Goal: Find specific page/section: Find specific page/section

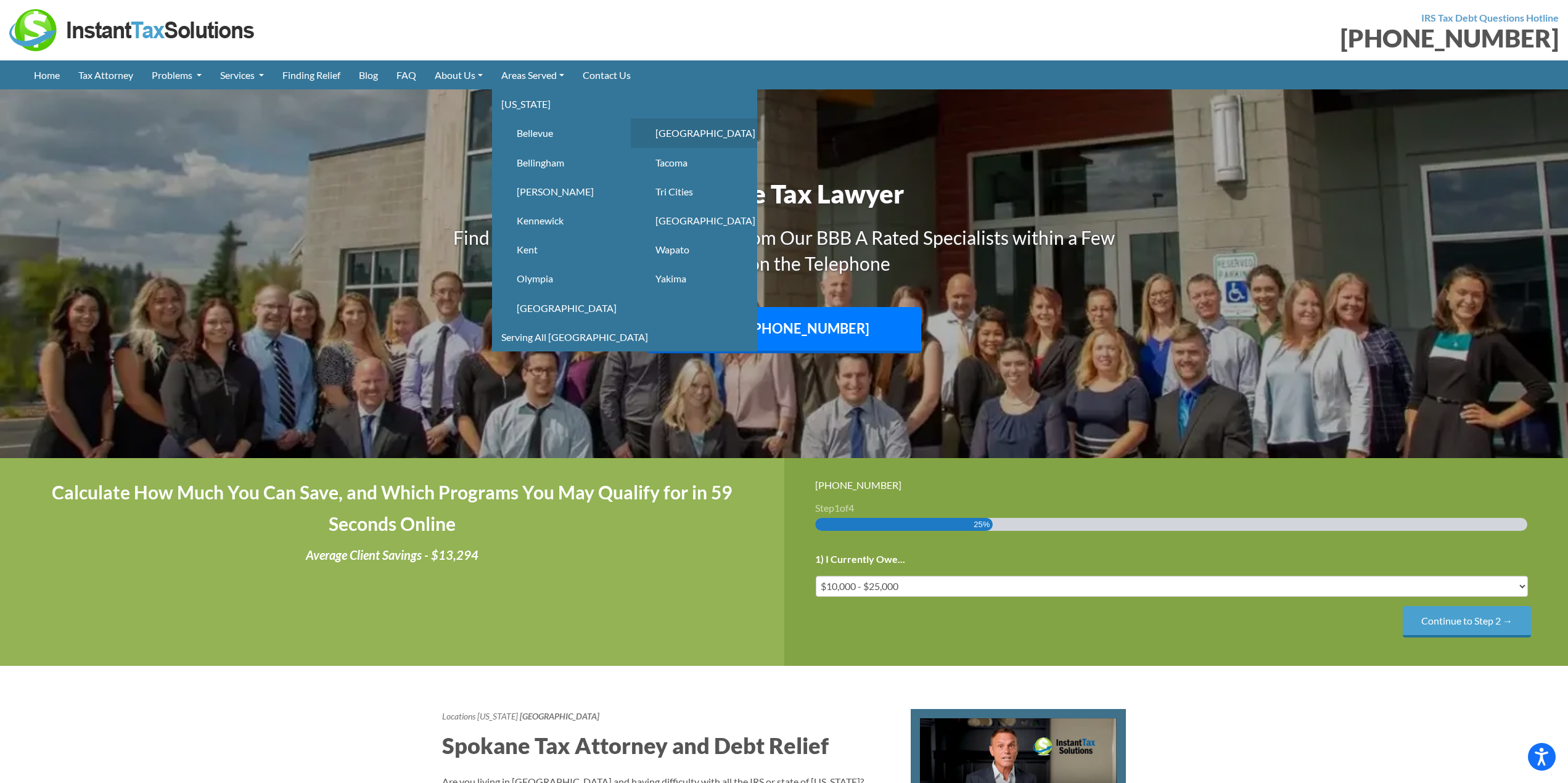
click at [685, 131] on link "Spokane" at bounding box center [693, 133] width 127 height 29
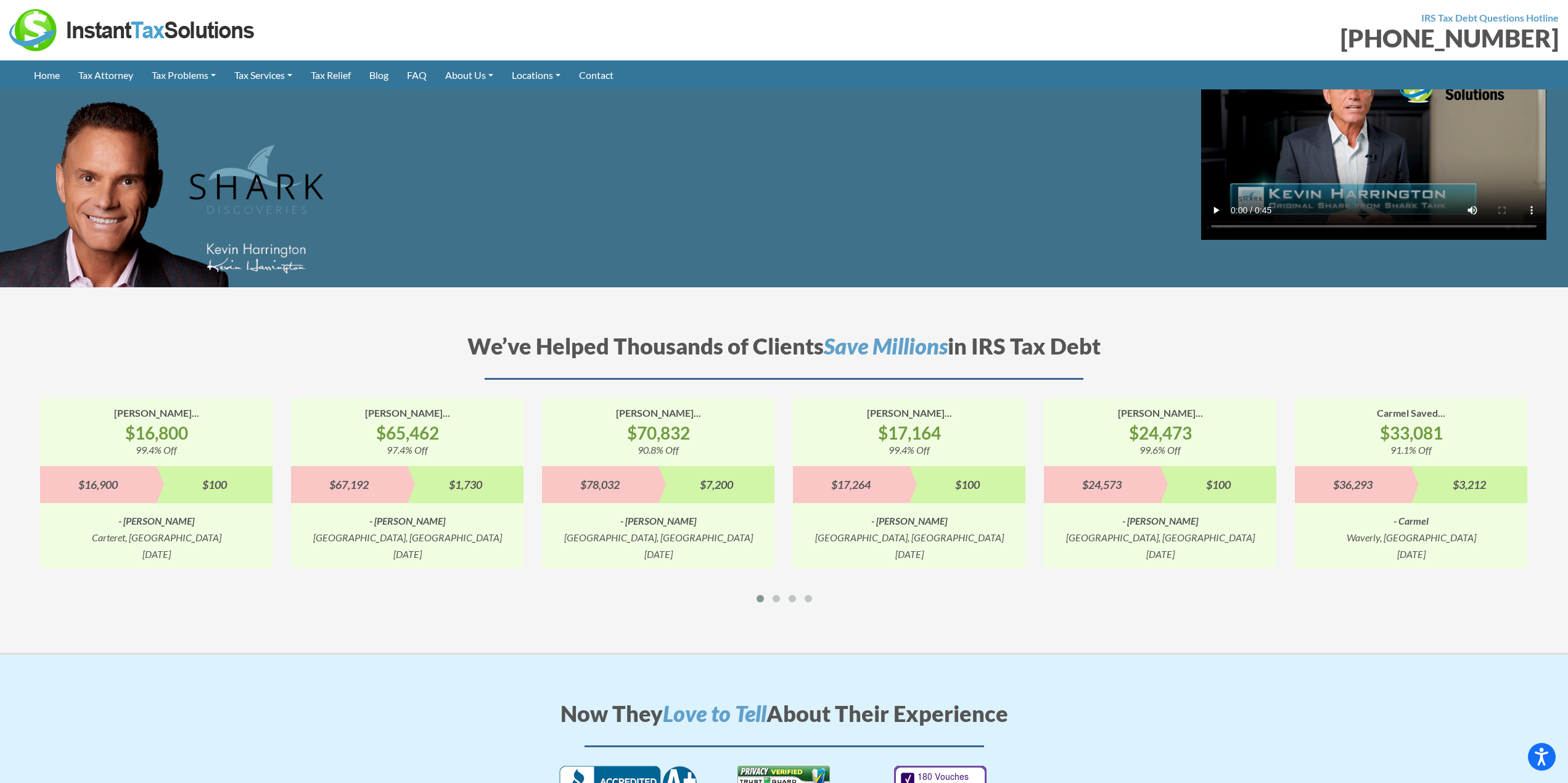
scroll to position [1418, 0]
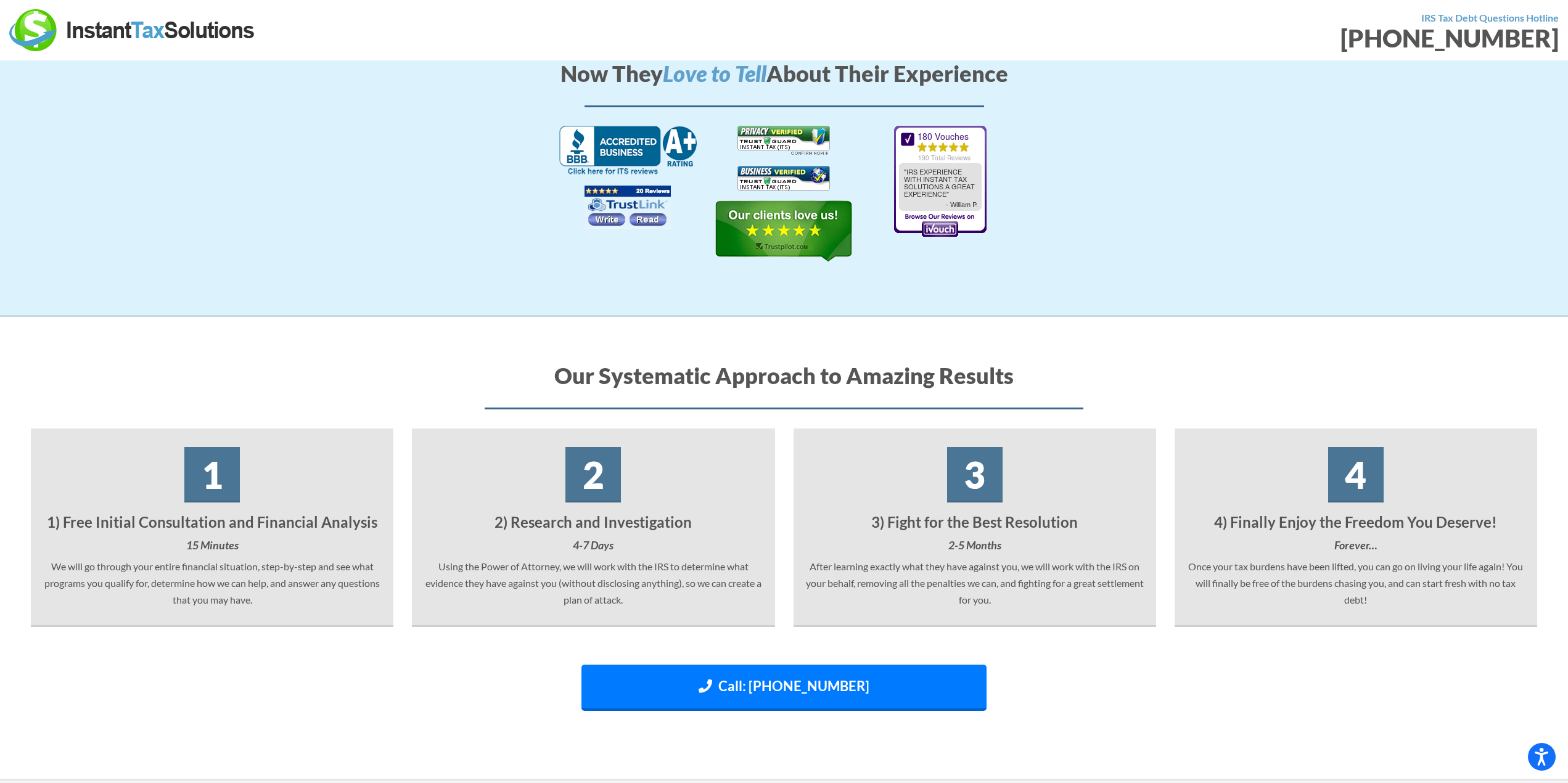
scroll to position [1110, 0]
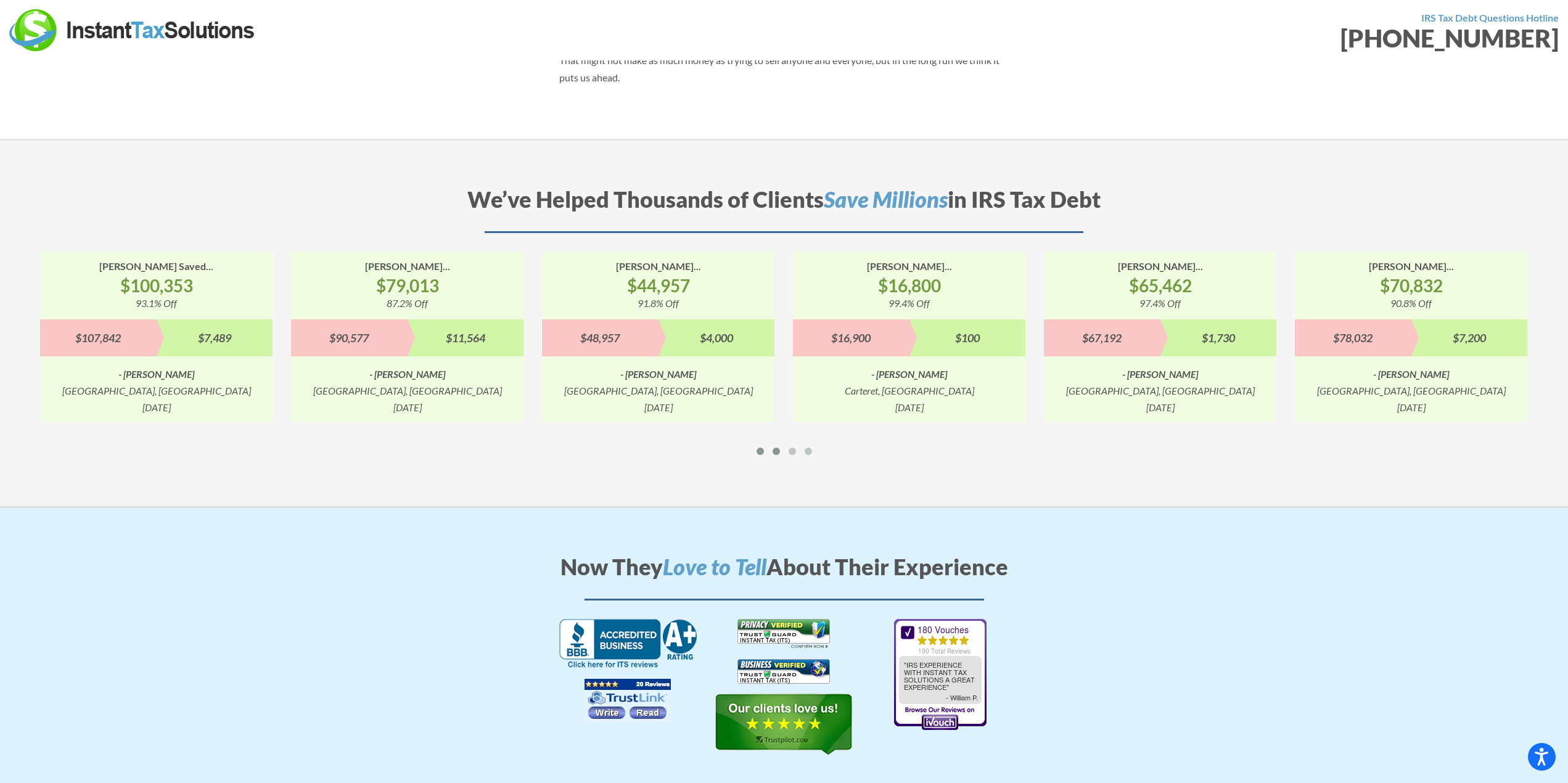
click at [783, 445] on div at bounding box center [776, 452] width 16 height 14
click at [790, 448] on span at bounding box center [792, 451] width 8 height 8
click at [809, 448] on span at bounding box center [808, 451] width 8 height 8
click at [765, 445] on div at bounding box center [760, 452] width 16 height 14
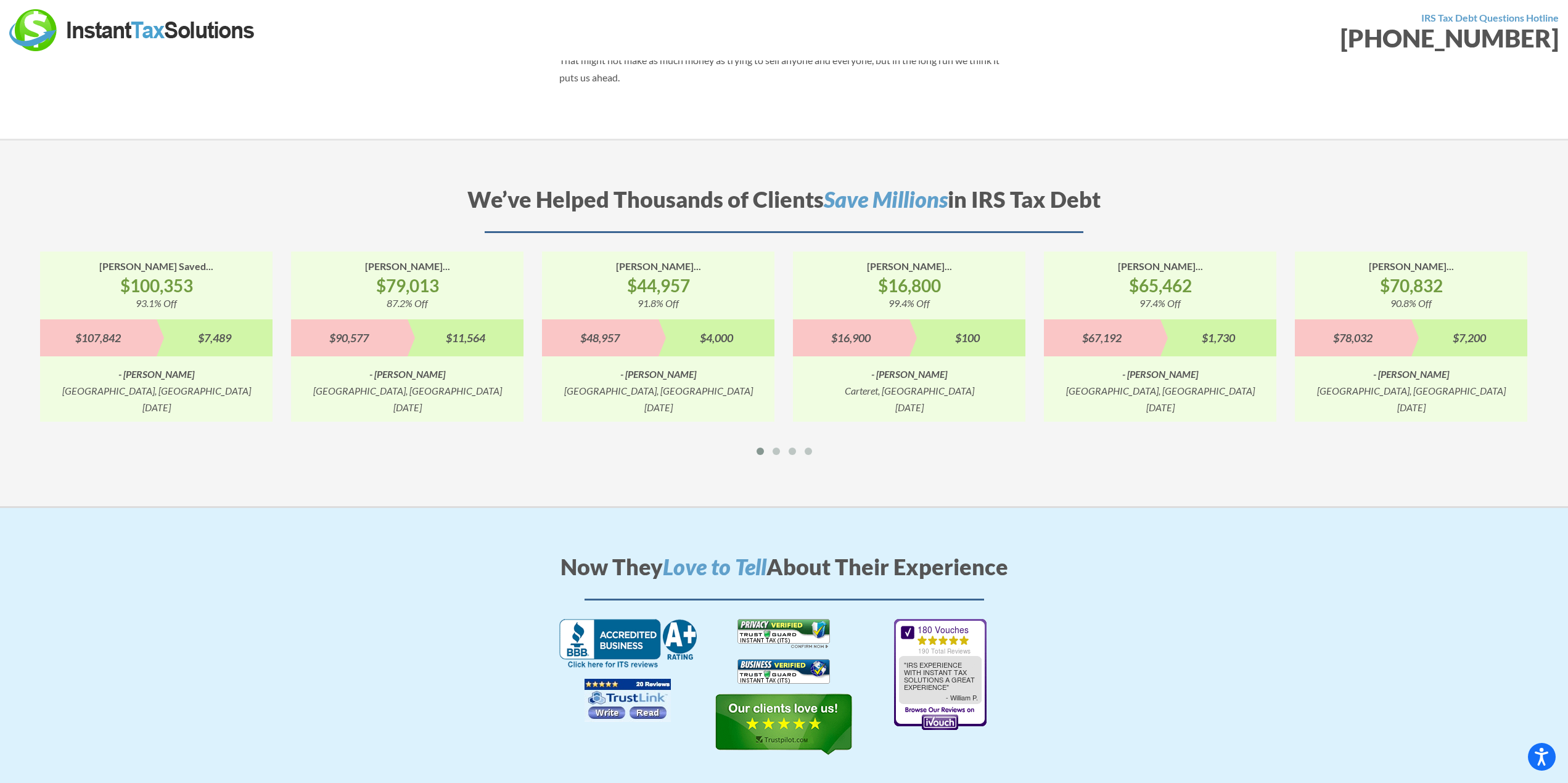
click at [925, 445] on div at bounding box center [784, 454] width 1507 height 18
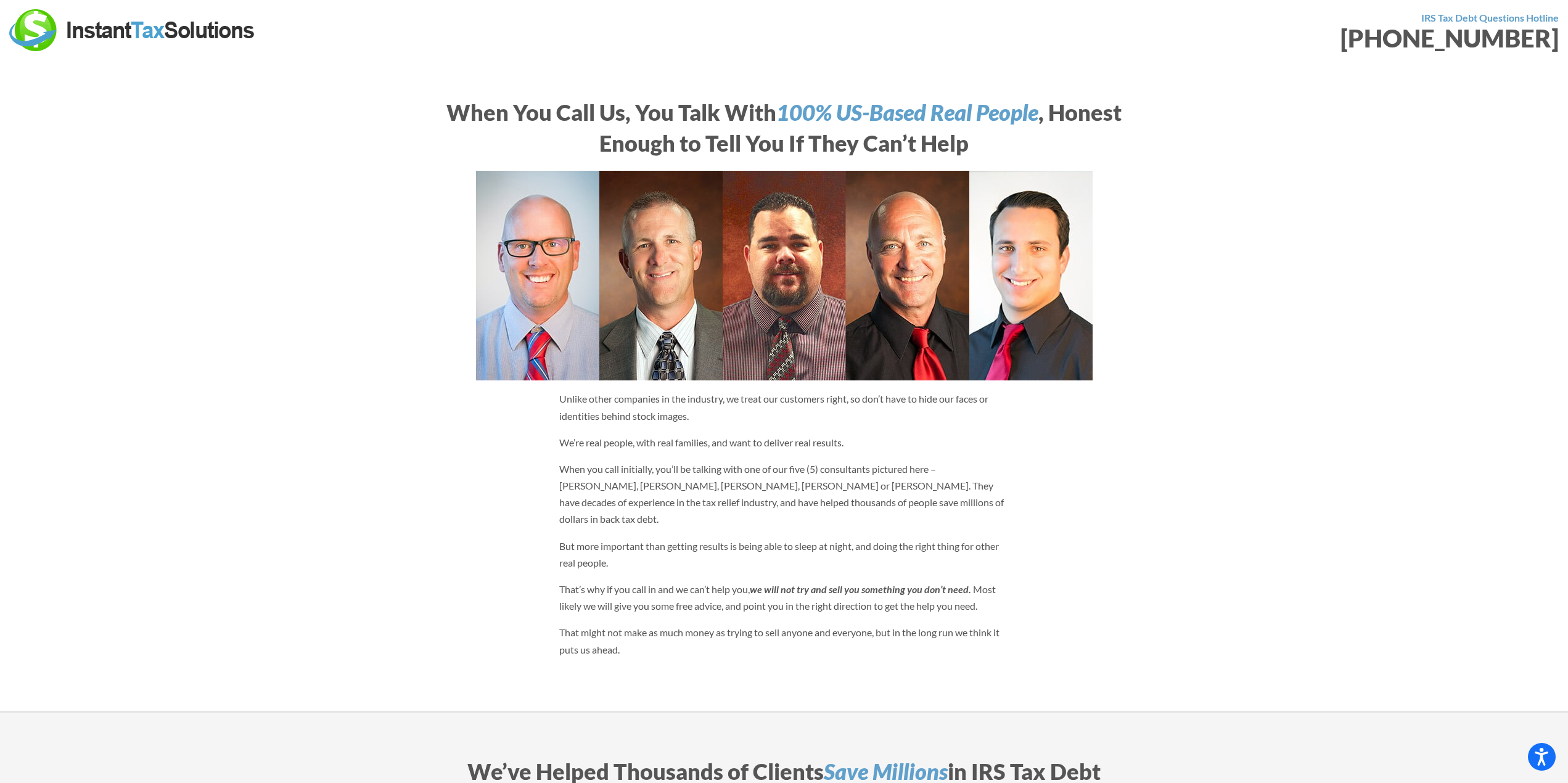
scroll to position [554, 0]
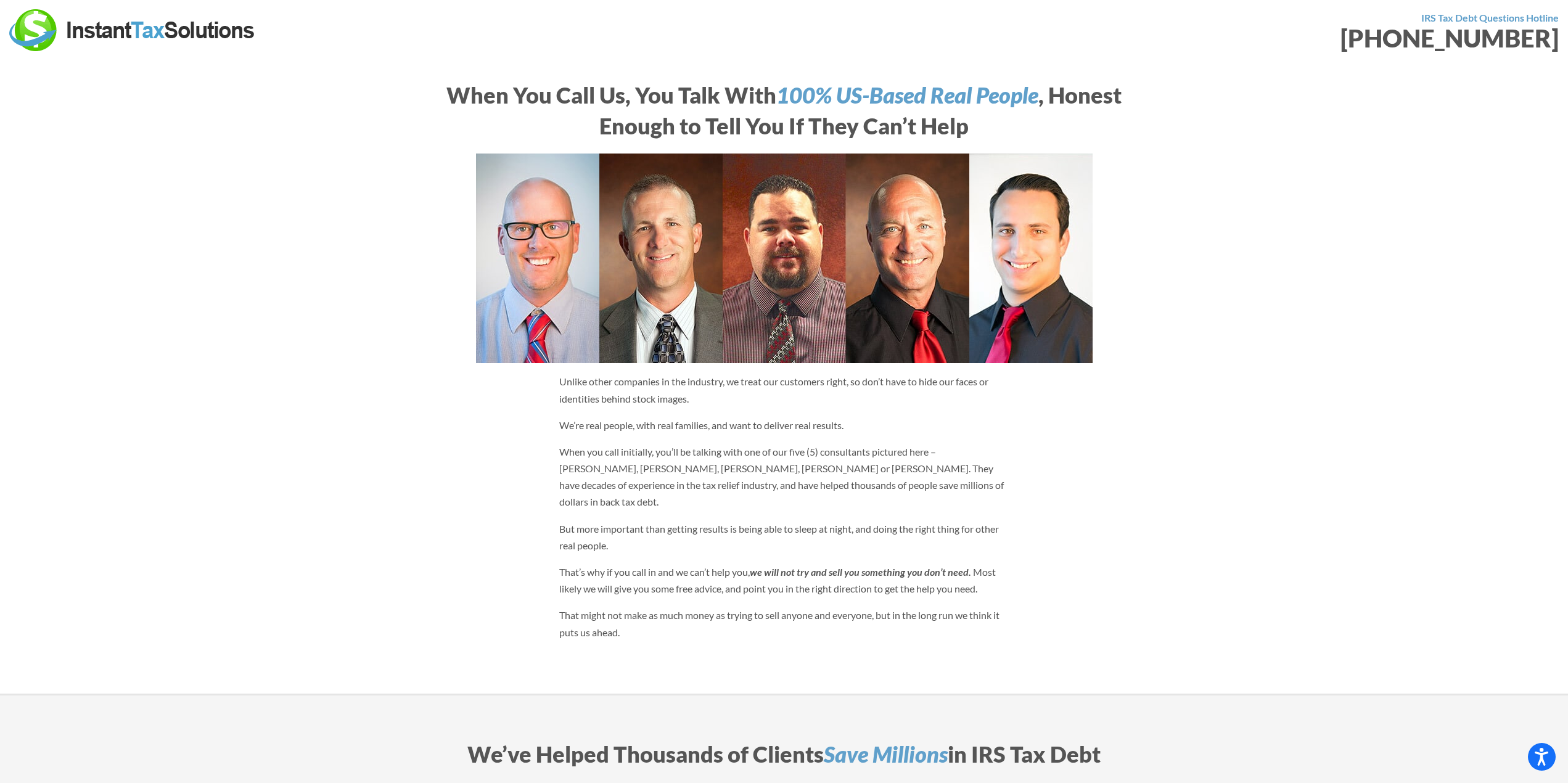
click at [1028, 443] on div "When You Call Us, You Talk With 100% US-Based Real People , Honest Enough to Te…" at bounding box center [784, 361] width 703 height 577
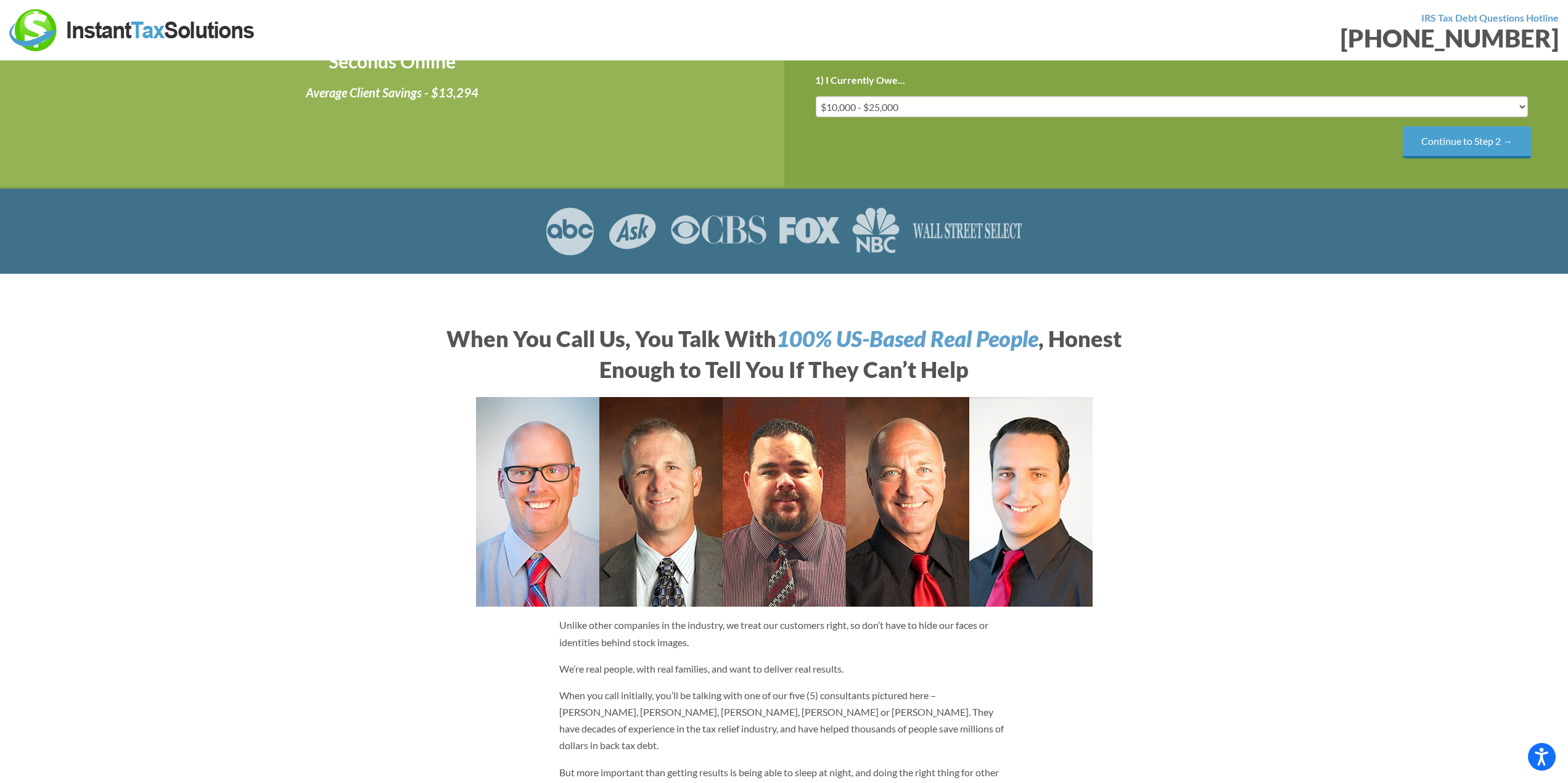
scroll to position [308, 0]
